Goal: Transaction & Acquisition: Purchase product/service

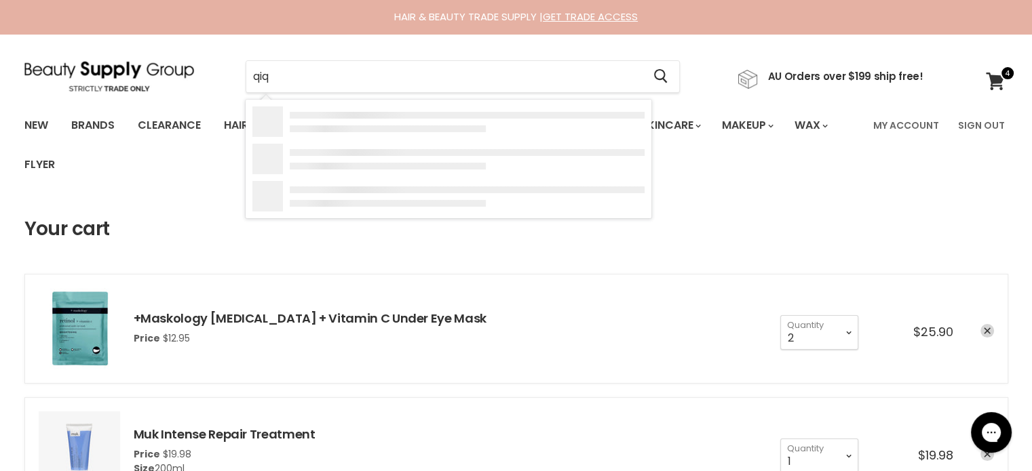
type input "qiqi"
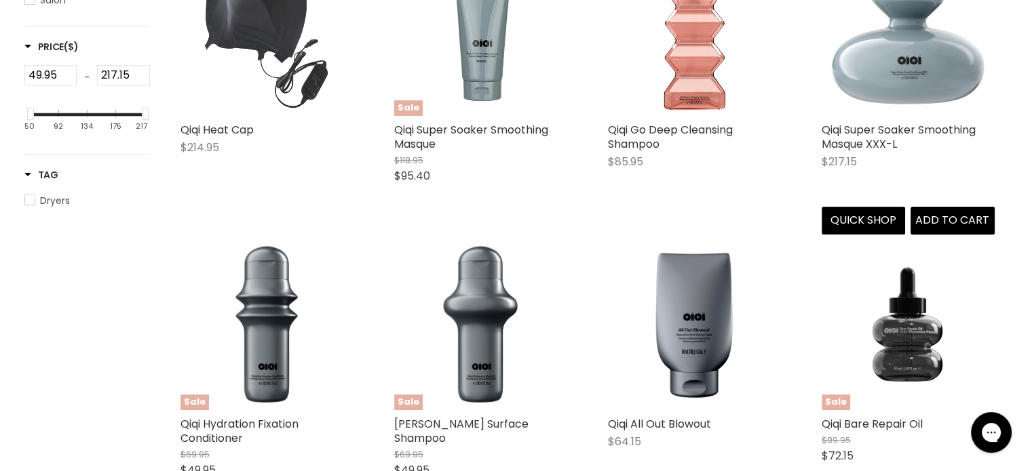
scroll to position [407, 0]
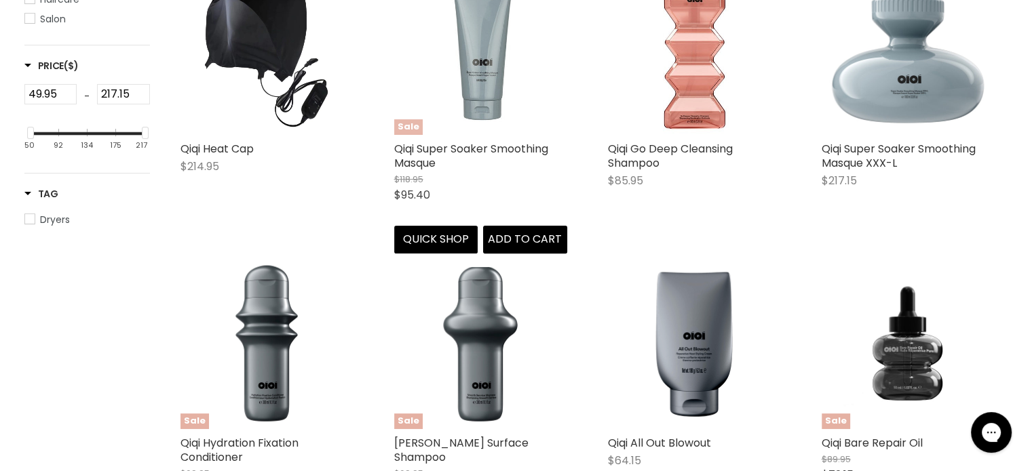
click at [451, 94] on img "Main content" at bounding box center [480, 48] width 173 height 173
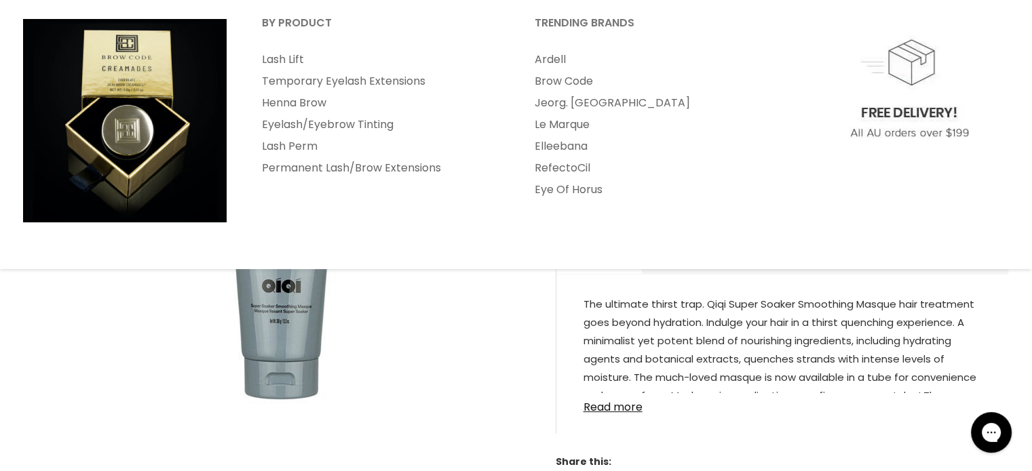
scroll to position [203, 0]
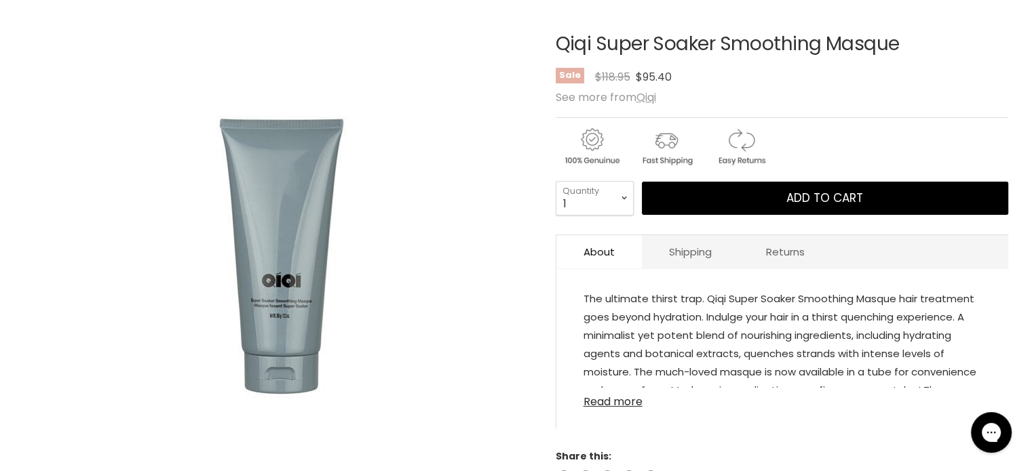
click at [621, 398] on link "Read more" at bounding box center [781, 398] width 397 height 20
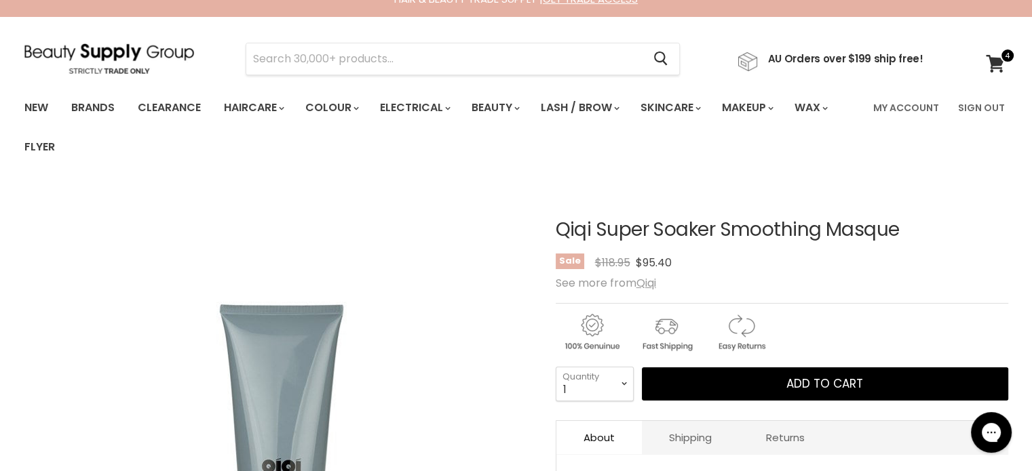
scroll to position [0, 0]
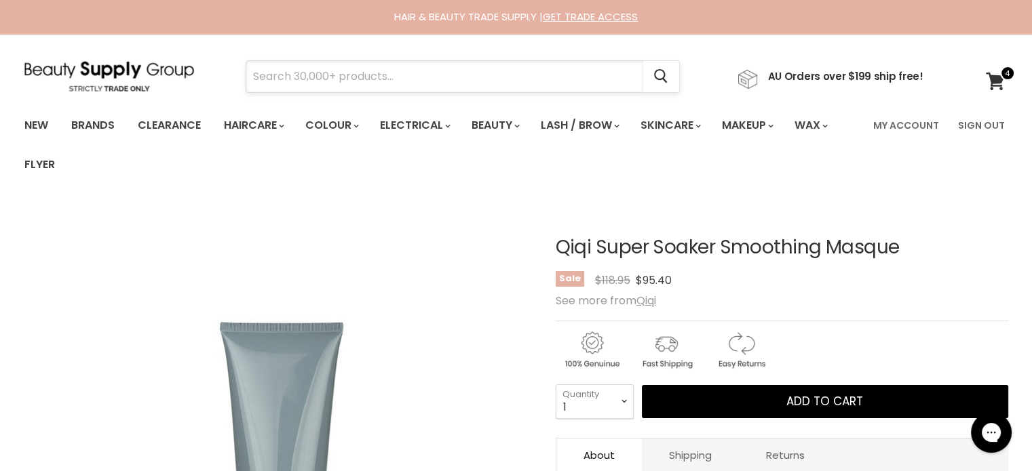
paste input "Evelyn Greenberg"
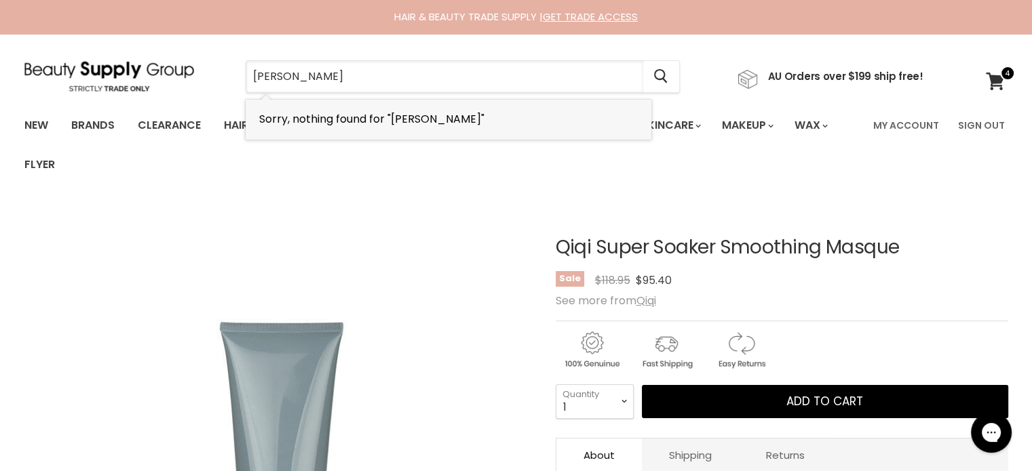
type input "Evelyn Greenberg"
drag, startPoint x: 380, startPoint y: 54, endPoint x: 201, endPoint y: 84, distance: 181.6
click at [178, 78] on section "Menu Evelyn Greenberg Cancel" at bounding box center [515, 70] width 1017 height 72
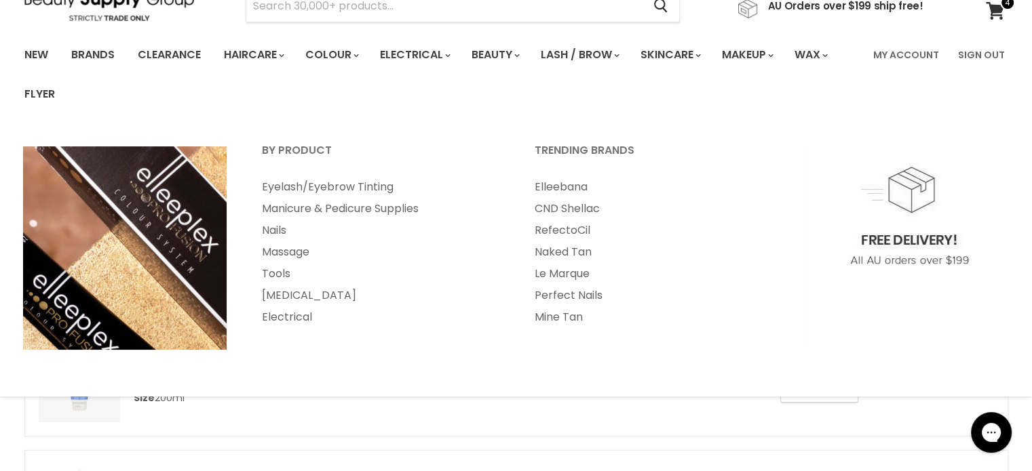
scroll to position [68, 0]
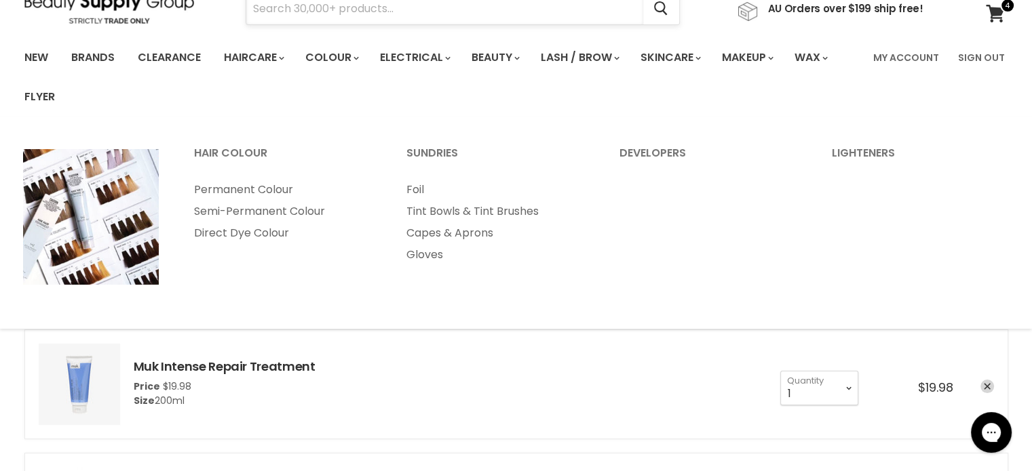
click at [320, 17] on input "Search" at bounding box center [444, 8] width 397 height 31
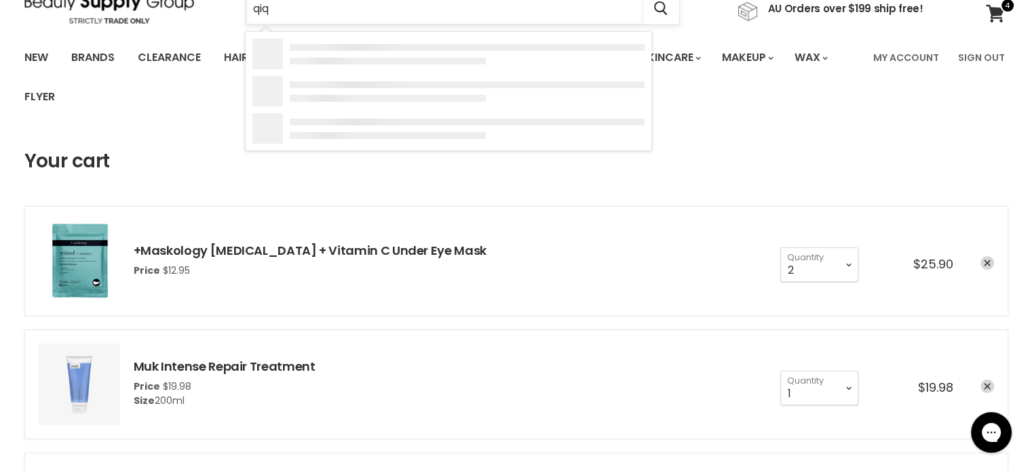
type input "qiqi"
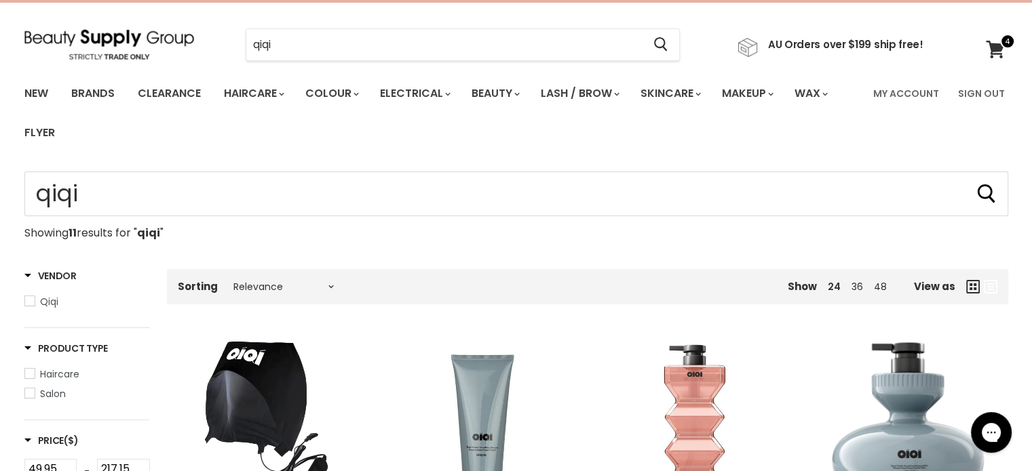
scroll to position [271, 0]
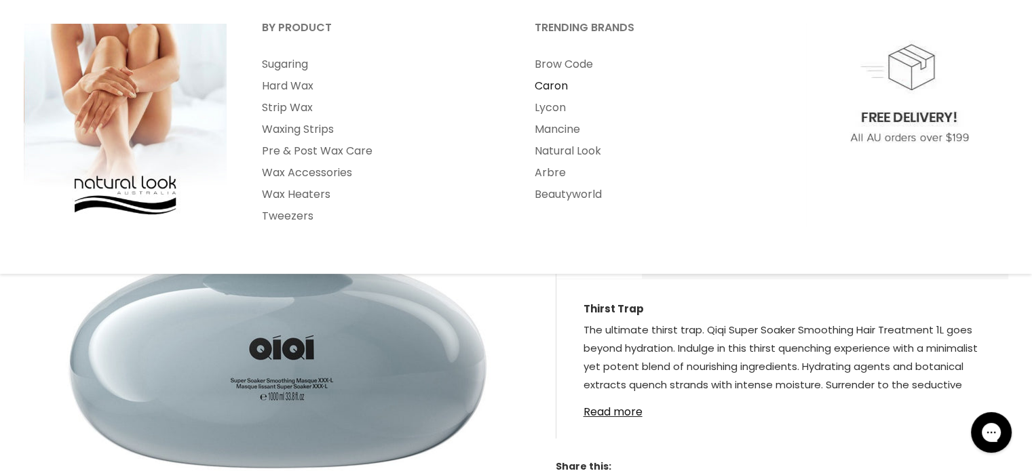
scroll to position [203, 0]
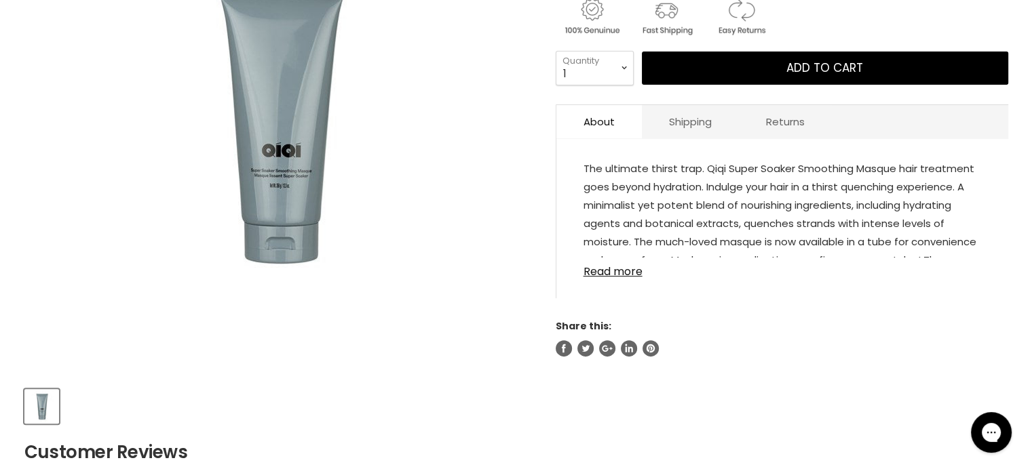
scroll to position [339, 0]
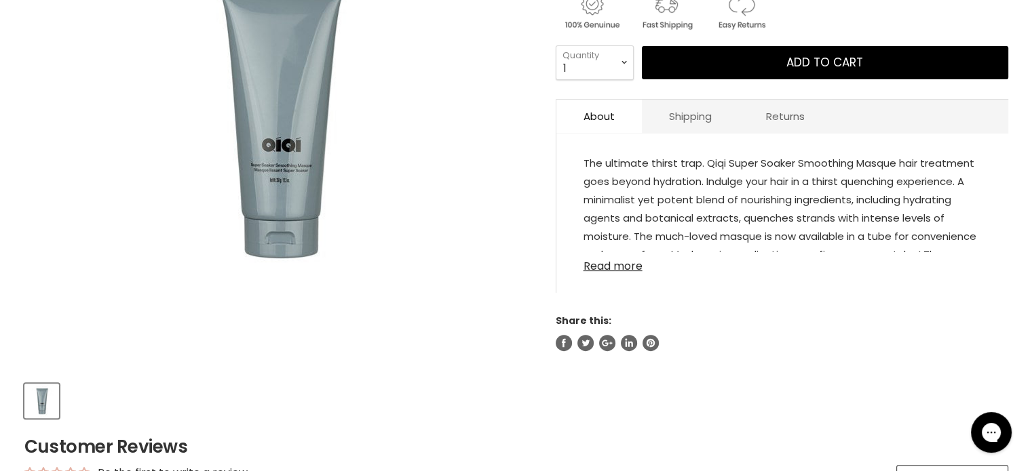
click at [625, 262] on link "Read more" at bounding box center [781, 262] width 397 height 20
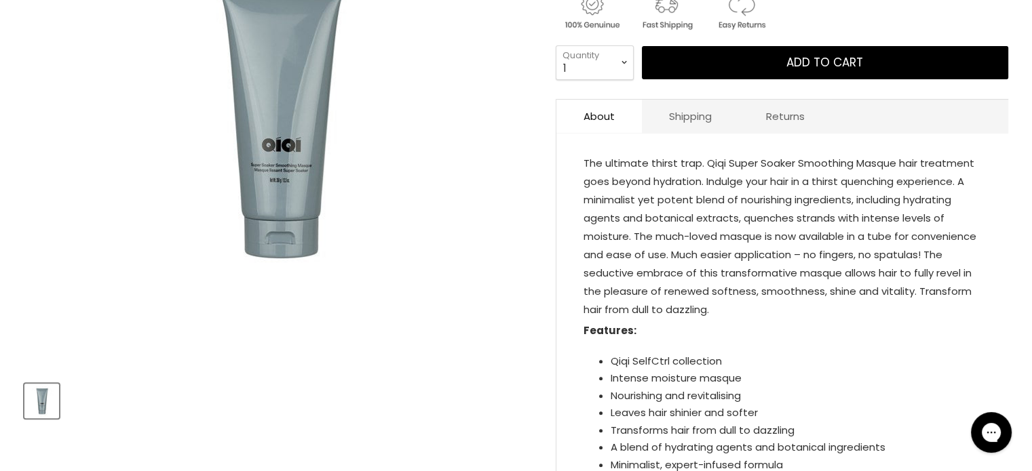
click at [282, 182] on img "Qiqi Super Soaker Smoothing Masque image. Click or Scroll to Zoom." at bounding box center [277, 117] width 339 height 339
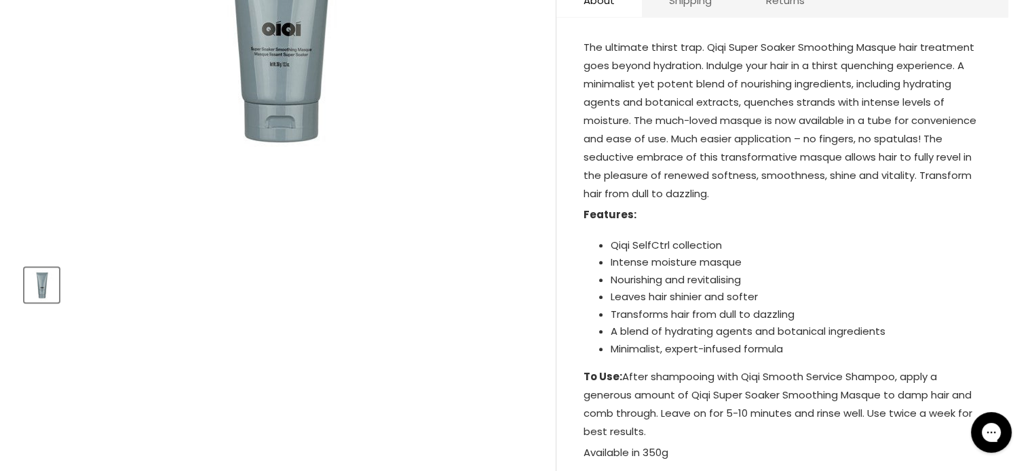
scroll to position [407, 0]
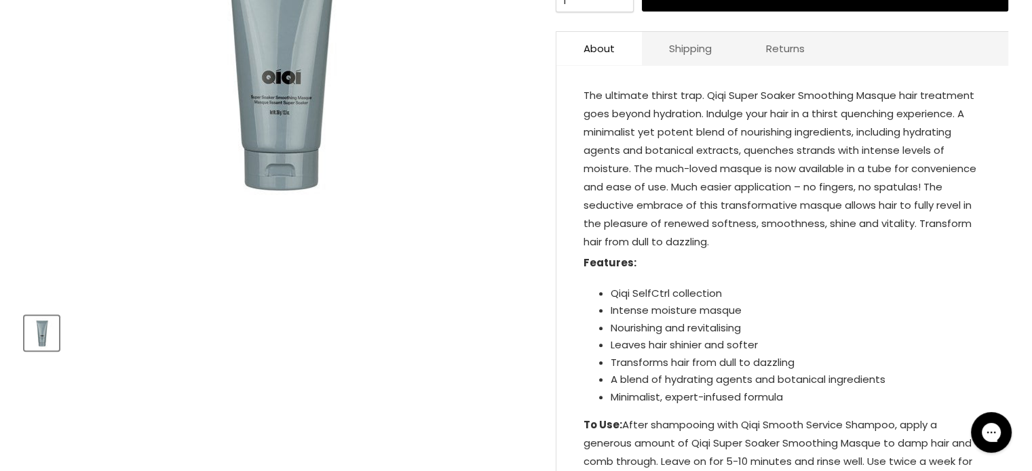
click at [49, 326] on img "Product thumbnails" at bounding box center [42, 333] width 32 height 32
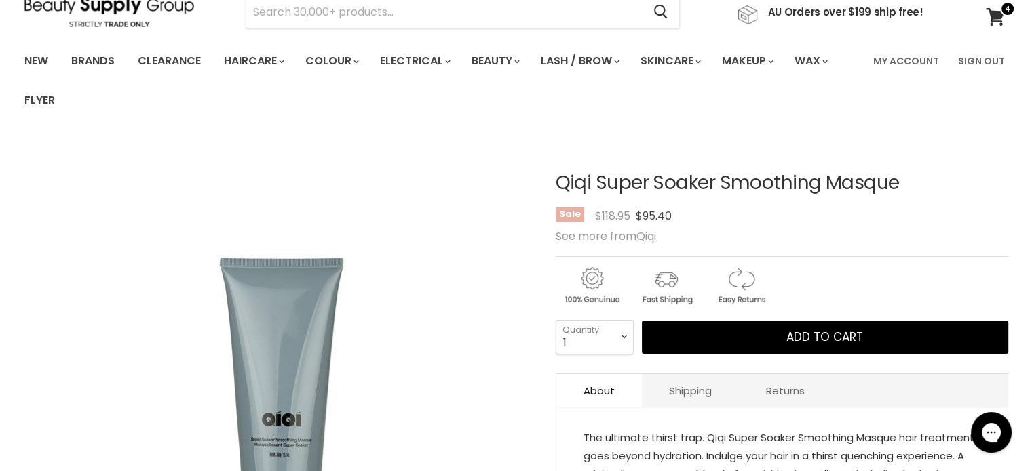
scroll to position [68, 0]
